Goal: Transaction & Acquisition: Book appointment/travel/reservation

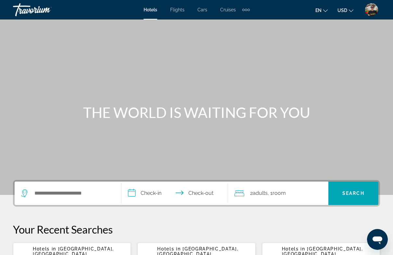
click at [249, 7] on div "Extra navigation items" at bounding box center [245, 10] width 7 height 10
click at [239, 22] on span "Activities" at bounding box center [235, 21] width 19 height 5
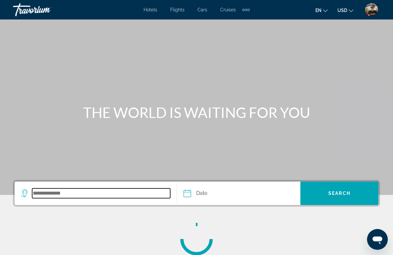
click at [74, 197] on input "Search destination" at bounding box center [101, 193] width 138 height 10
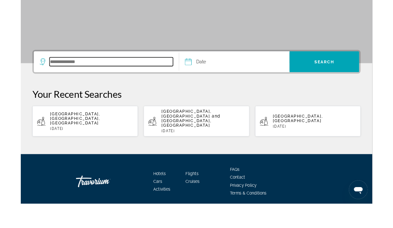
scroll to position [110, 0]
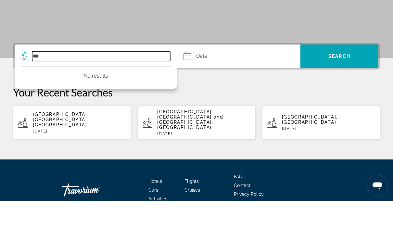
type input "**"
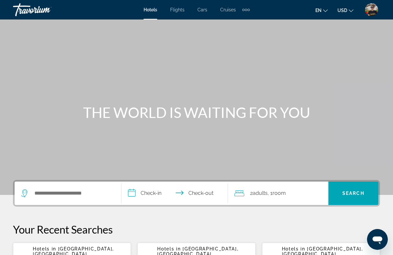
click at [244, 13] on div "Extra navigation items" at bounding box center [245, 10] width 7 height 10
click at [241, 23] on span "Activities" at bounding box center [235, 21] width 19 height 5
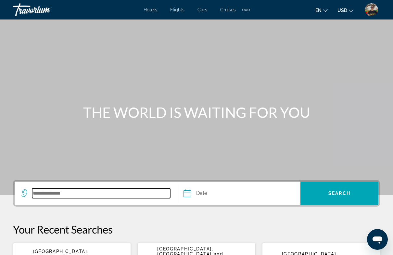
click at [98, 190] on input "Search destination" at bounding box center [101, 193] width 138 height 10
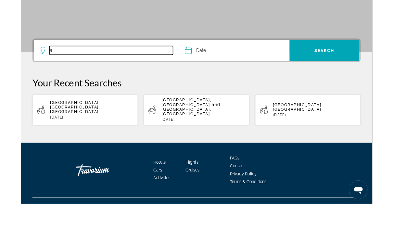
scroll to position [110, 0]
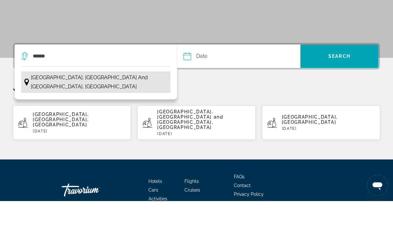
click at [104, 100] on span "[GEOGRAPHIC_DATA], [GEOGRAPHIC_DATA] and [GEOGRAPHIC_DATA], [GEOGRAPHIC_DATA]" at bounding box center [99, 109] width 136 height 18
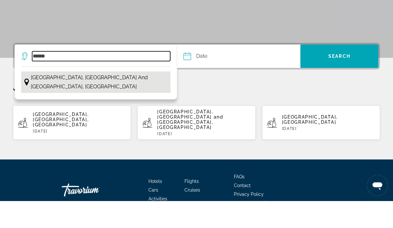
type input "**********"
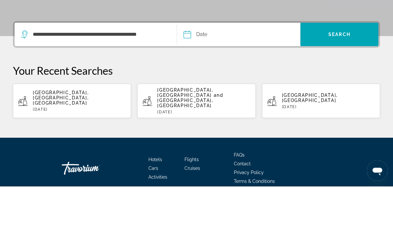
click at [216, 65] on input "Date" at bounding box center [212, 77] width 61 height 25
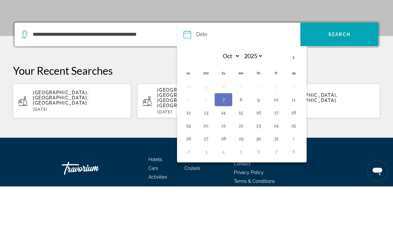
scroll to position [137, 0]
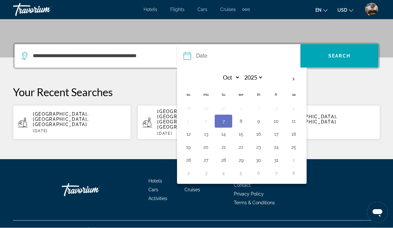
click at [298, 62] on button "Date Navigation placeholder Oct *** *** *** *** *** *** *** *** *** *** *** ***…" at bounding box center [242, 55] width 117 height 23
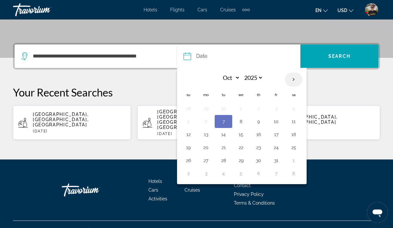
click at [297, 81] on th "Next month" at bounding box center [294, 79] width 18 height 14
select select "**"
click at [186, 120] on button "2" at bounding box center [188, 121] width 10 height 9
type input "**********"
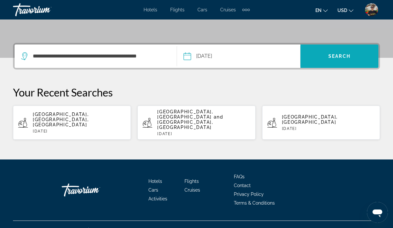
click at [327, 58] on span "Search" at bounding box center [339, 56] width 78 height 16
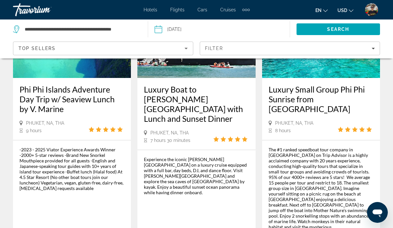
scroll to position [73, 0]
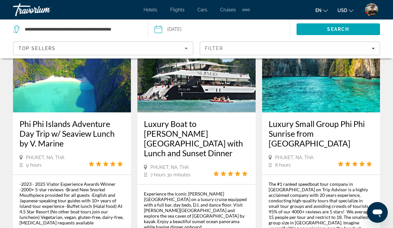
click at [214, 105] on img "Main content" at bounding box center [196, 60] width 118 height 104
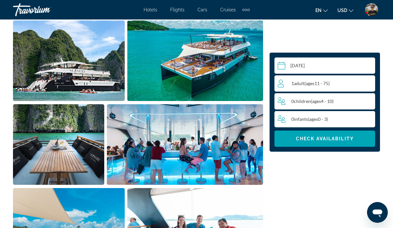
scroll to position [397, 0]
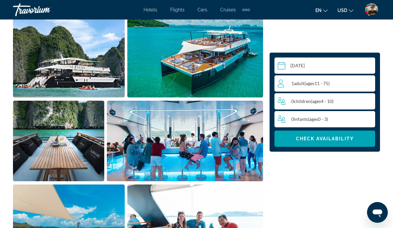
click at [328, 83] on span "( ages [DEMOGRAPHIC_DATA])" at bounding box center [316, 84] width 25 height 6
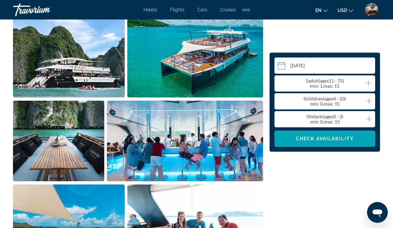
click at [371, 83] on icon "Increment adults" at bounding box center [369, 83] width 6 height 8
click at [330, 141] on span "Check Availability" at bounding box center [325, 138] width 58 height 5
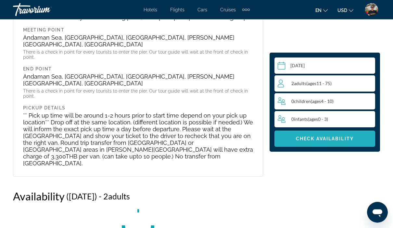
scroll to position [1124, 0]
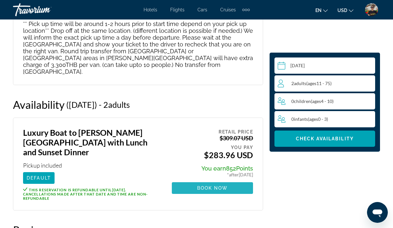
click at [229, 180] on span "Main content" at bounding box center [212, 188] width 81 height 16
